Goal: Task Accomplishment & Management: Complete application form

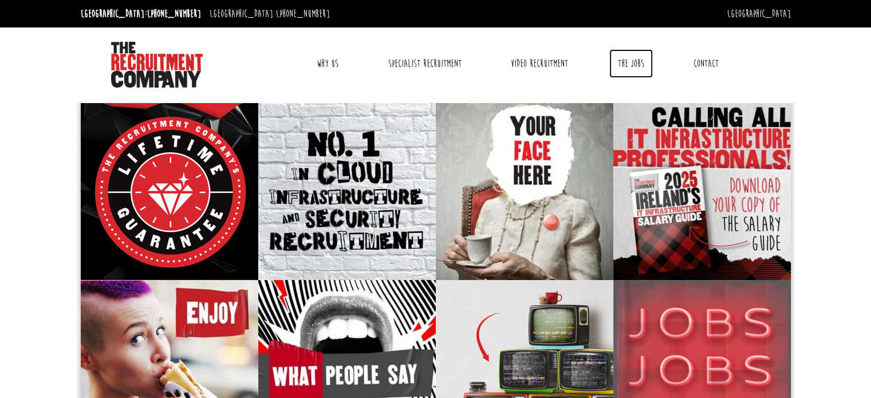
click at [639, 60] on link "The Jobs" at bounding box center [632, 63] width 44 height 29
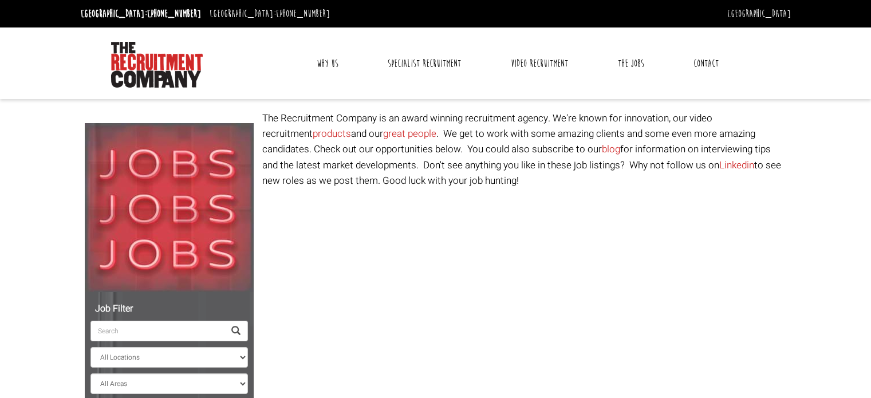
select select "Ireland"
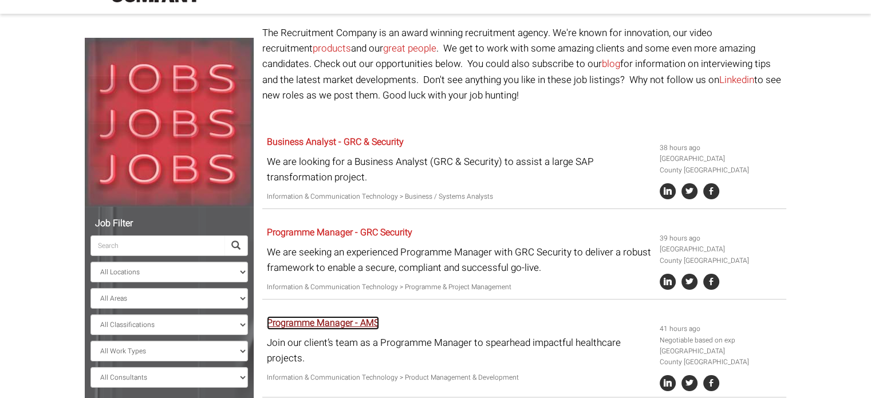
scroll to position [83, 0]
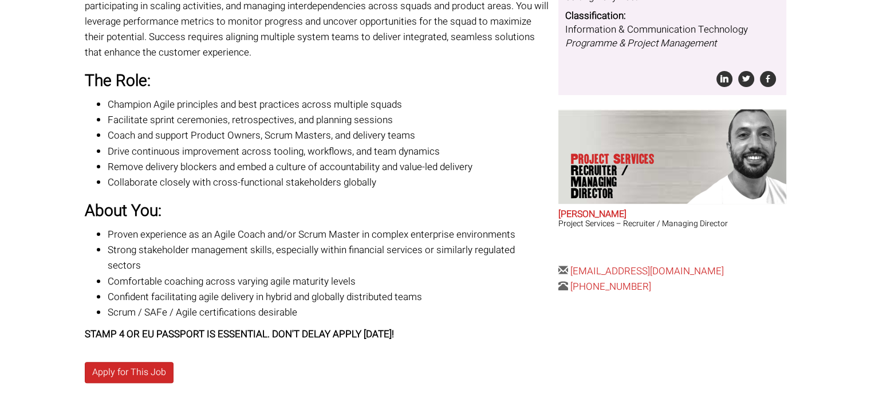
scroll to position [290, 0]
click at [133, 362] on link "Apply for This Job" at bounding box center [129, 372] width 89 height 21
click at [138, 362] on link "Apply for This Job" at bounding box center [129, 372] width 89 height 21
